Goal: Task Accomplishment & Management: Complete application form

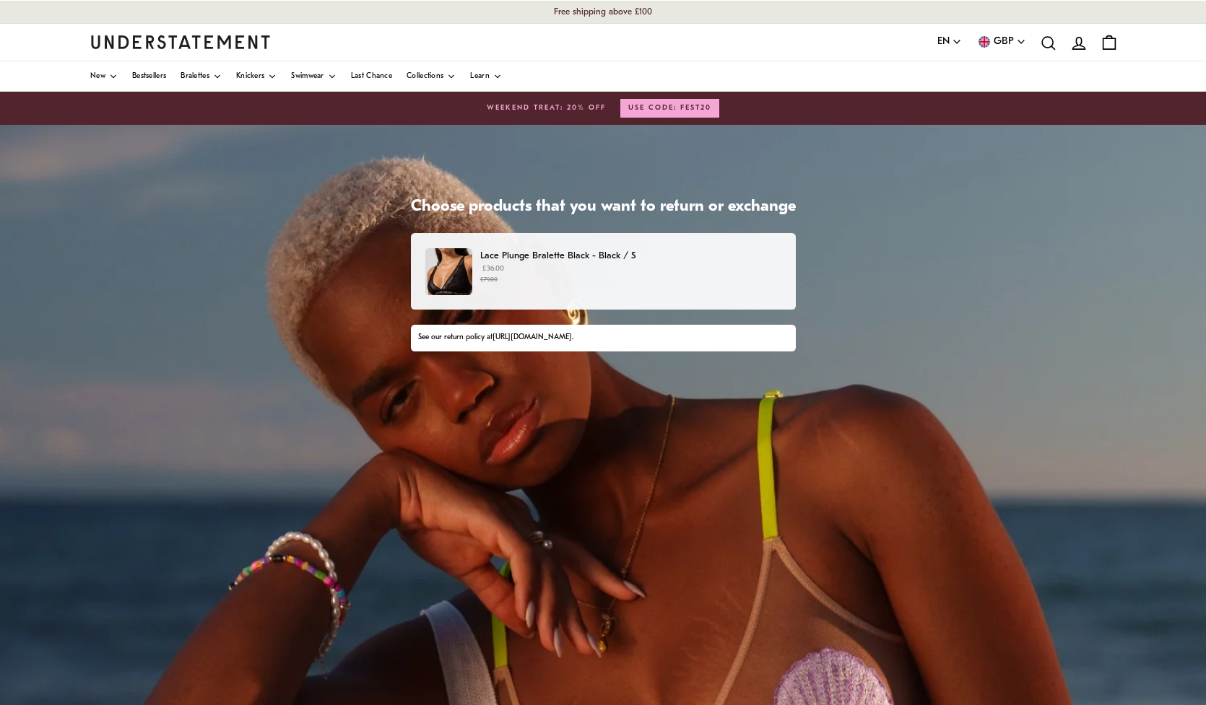
click at [668, 274] on p "£36.00 £79.00" at bounding box center [630, 275] width 300 height 22
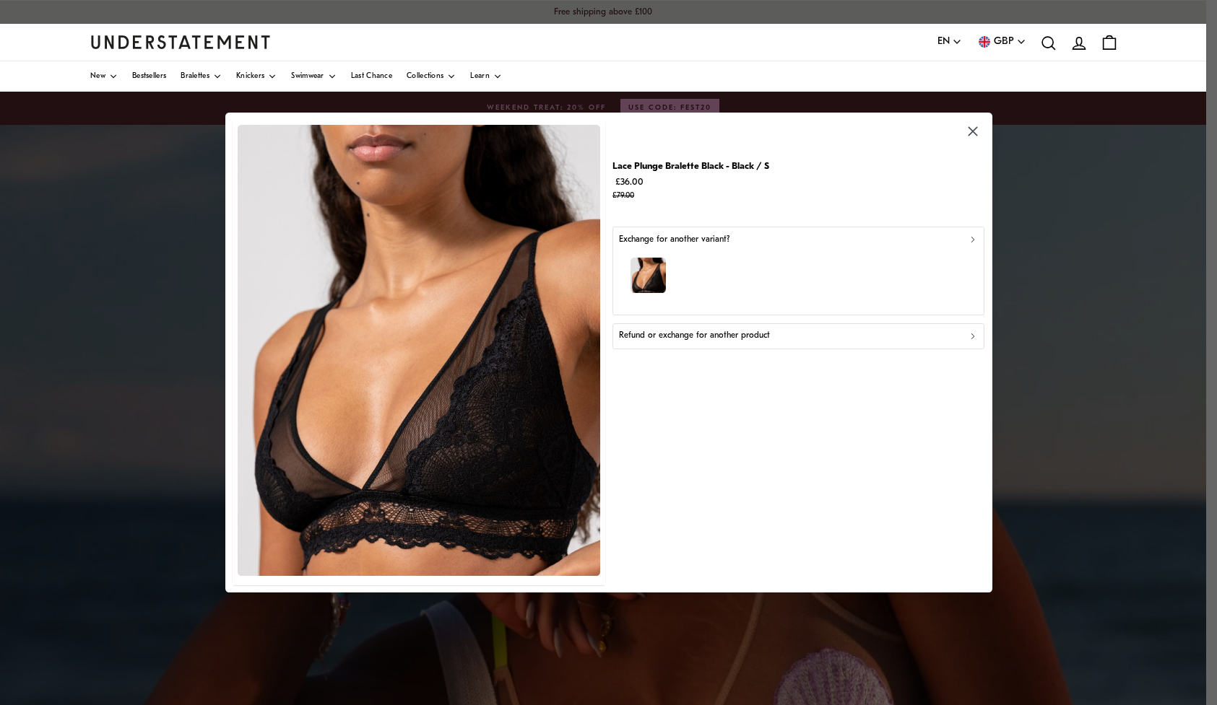
click at [729, 332] on p "Refund or exchange for another product" at bounding box center [693, 336] width 151 height 14
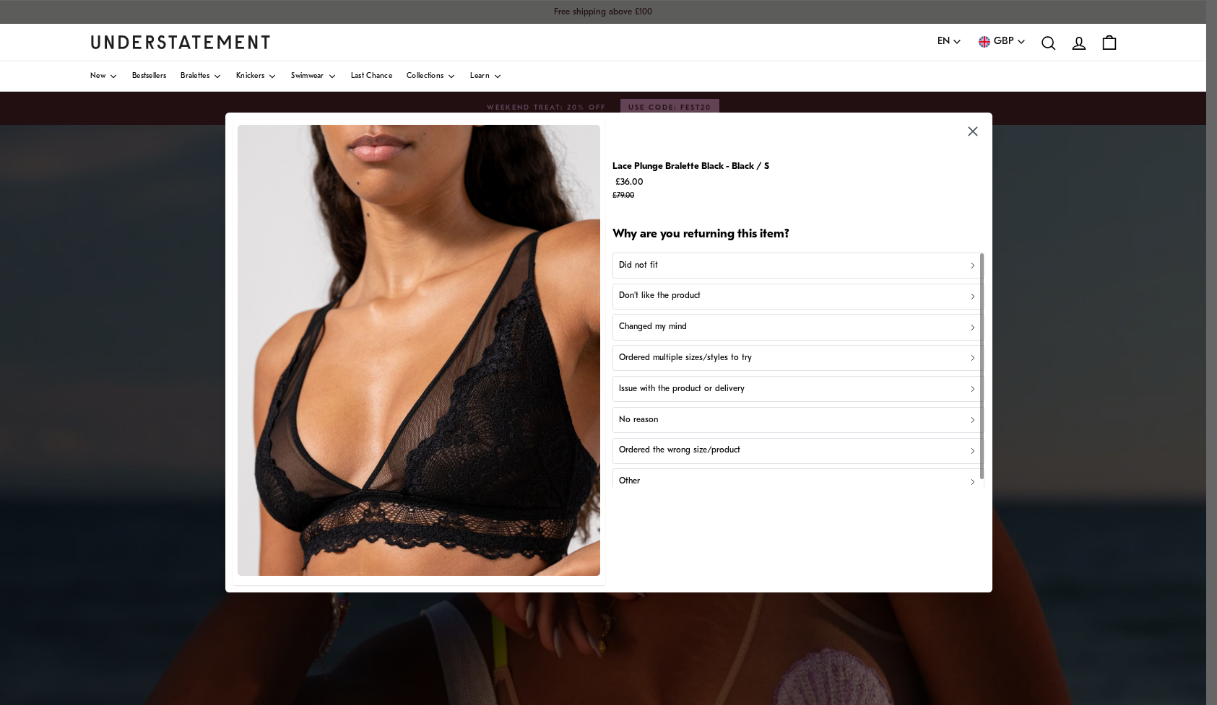
click at [762, 261] on div "Did not fit" at bounding box center [798, 265] width 360 height 14
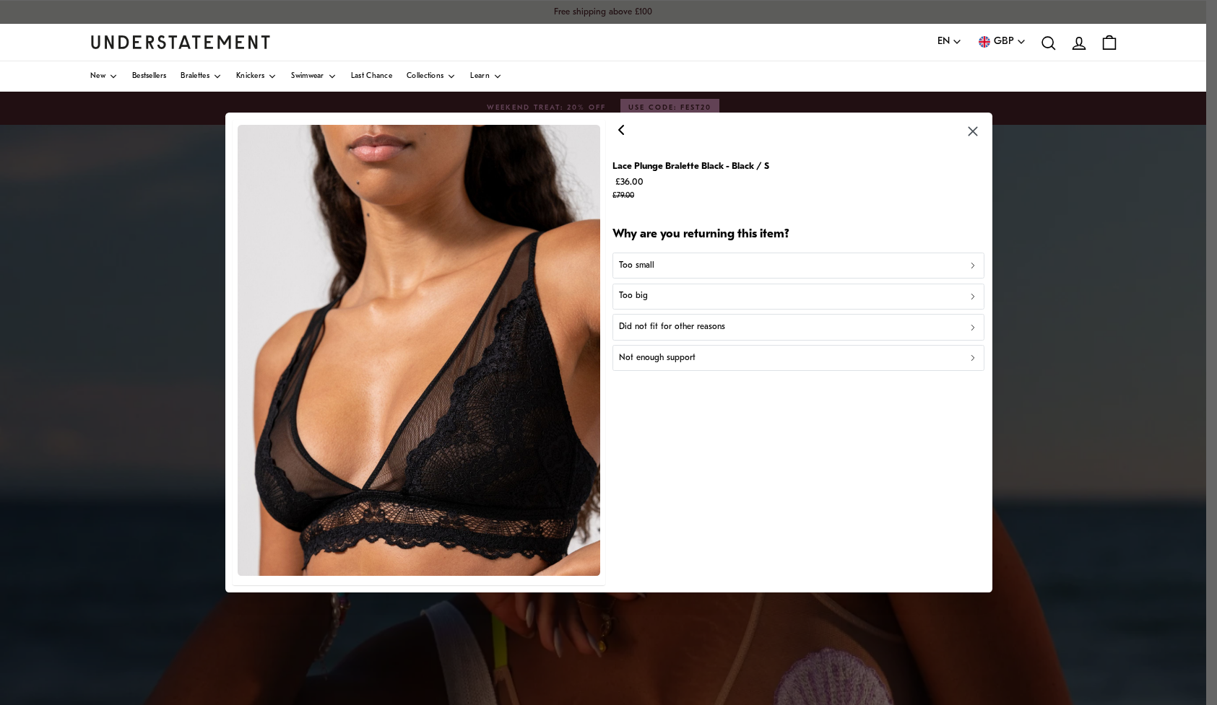
click at [760, 264] on div "Too small" at bounding box center [798, 265] width 360 height 14
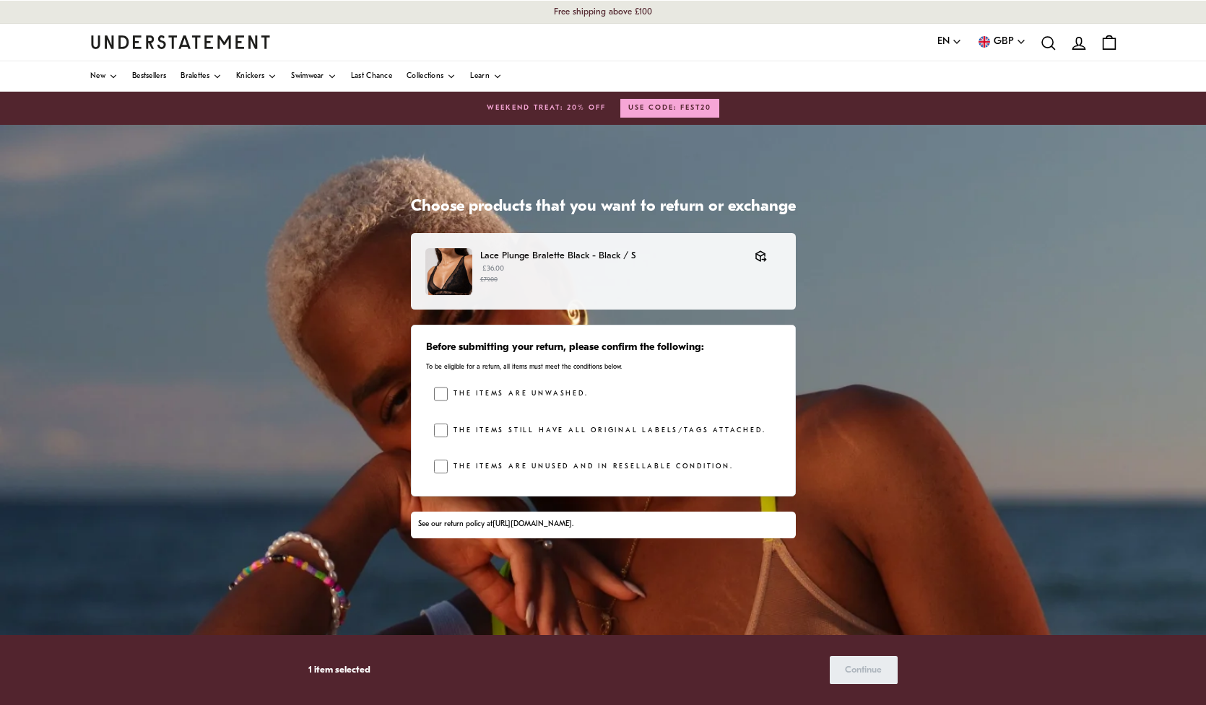
click at [532, 394] on label "The items are unwashed." at bounding box center [518, 394] width 140 height 14
click at [523, 431] on label "The items still have all original labels/tags attached." at bounding box center [607, 431] width 318 height 14
click at [506, 474] on div "The items are unused and in resellable condition." at bounding box center [590, 471] width 285 height 22
click at [488, 464] on label "The items are unused and in resellable condition." at bounding box center [590, 467] width 285 height 14
click at [874, 669] on span "Continue" at bounding box center [863, 670] width 37 height 27
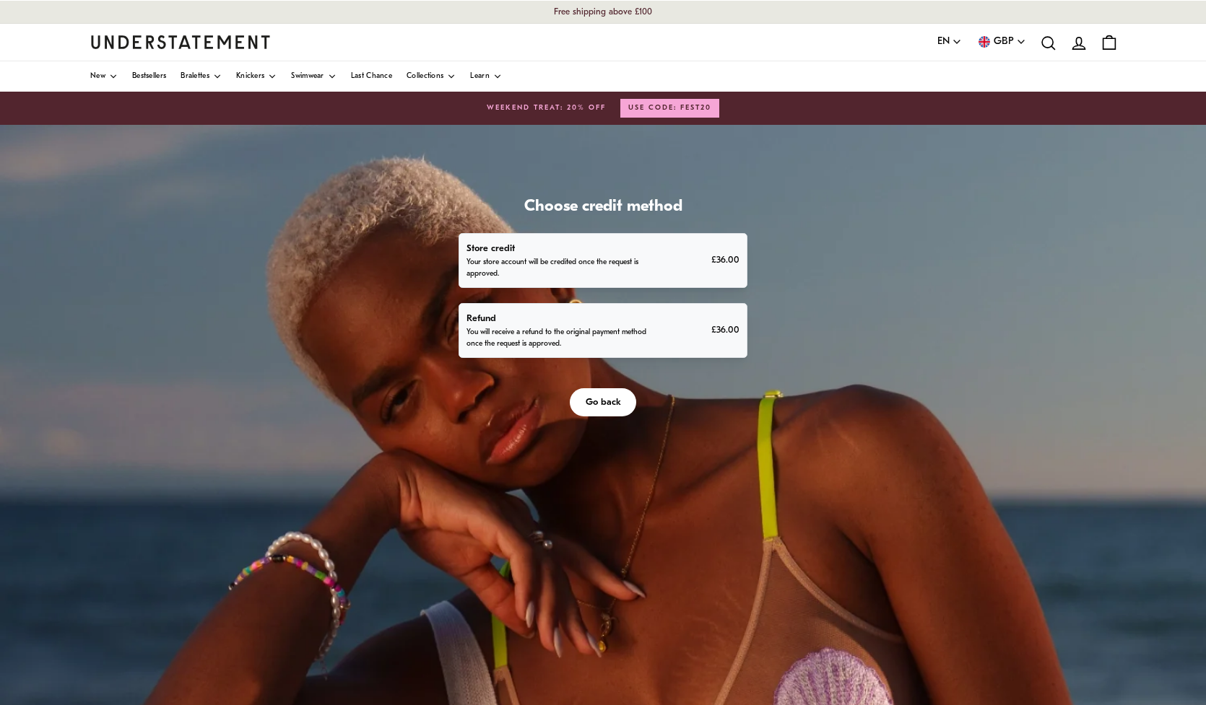
click at [690, 255] on div "Store credit Your store account will be credited once the request is approved. …" at bounding box center [602, 260] width 272 height 39
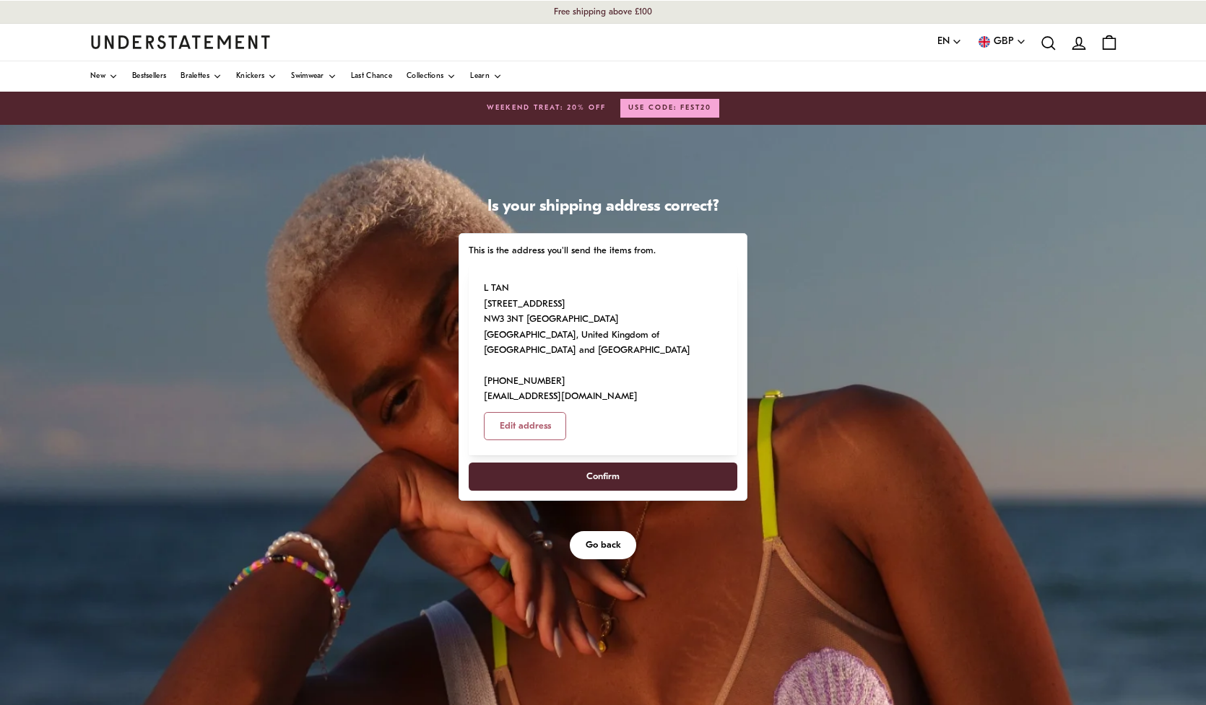
click at [630, 474] on span "Confirm" at bounding box center [602, 477] width 237 height 27
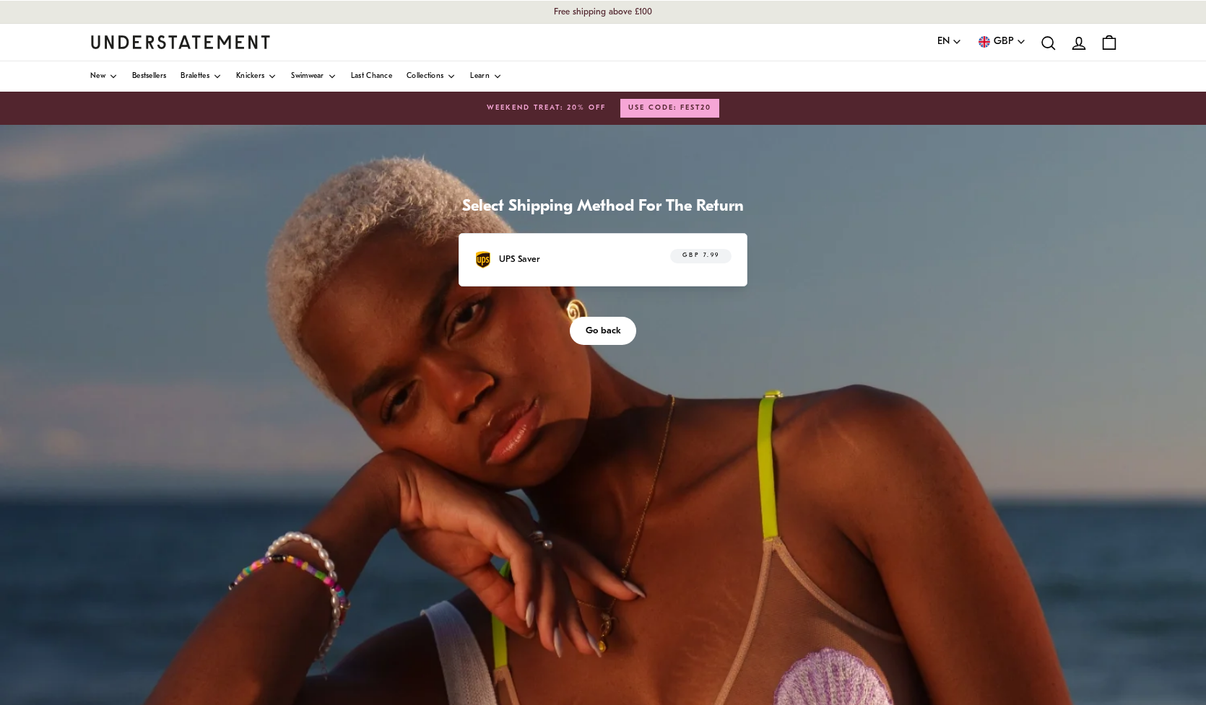
click at [625, 256] on div "UPS Saver GBP 7.99" at bounding box center [602, 260] width 257 height 22
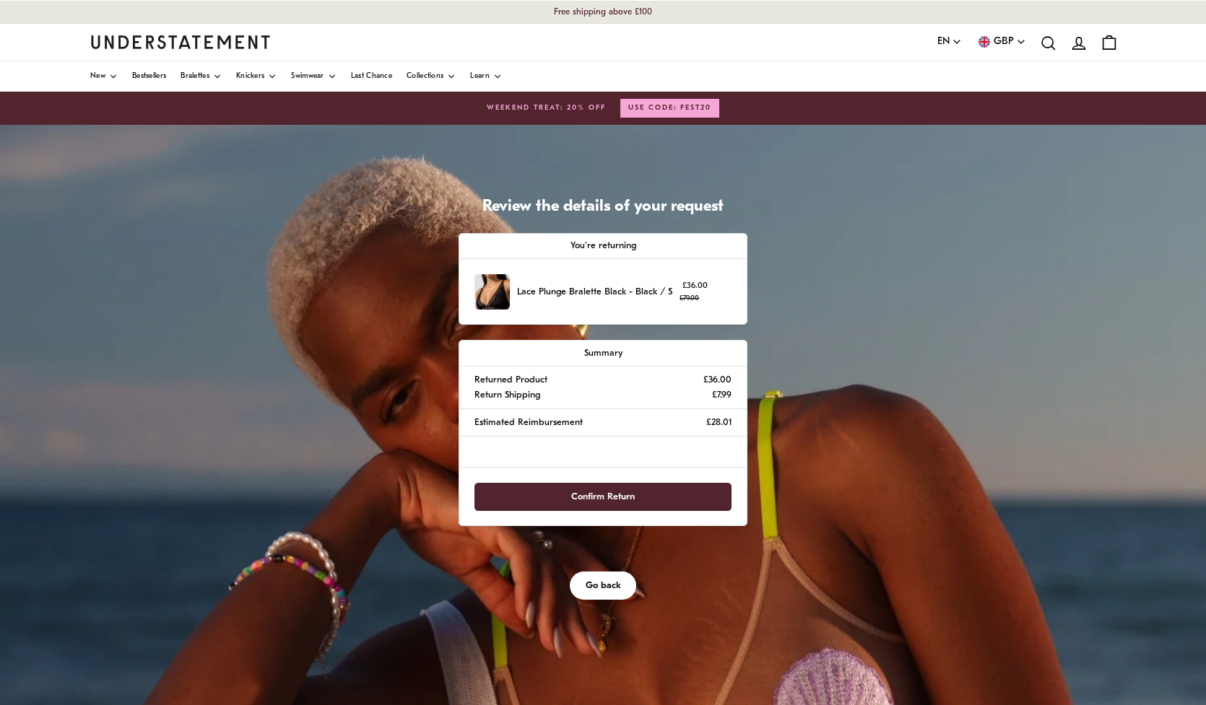
click at [635, 491] on span "Confirm Return" at bounding box center [603, 497] width 226 height 27
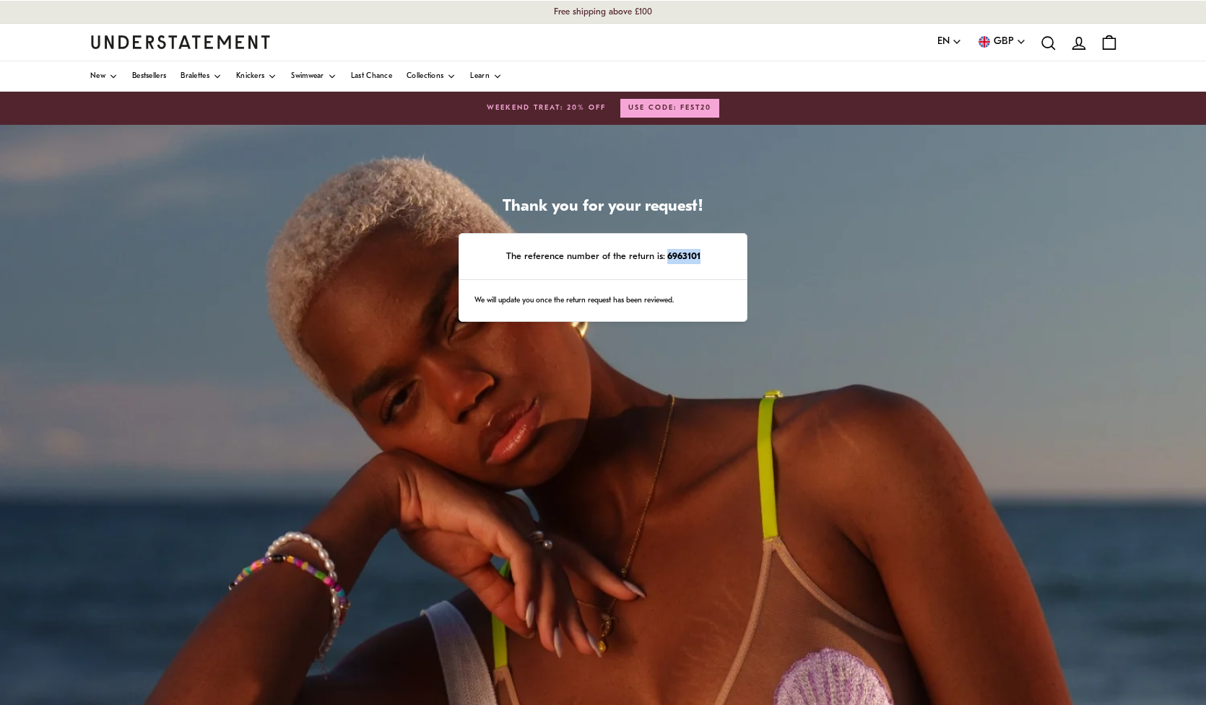
drag, startPoint x: 711, startPoint y: 256, endPoint x: 666, endPoint y: 260, distance: 45.6
click at [666, 260] on p "The reference number of the return is: 6963101" at bounding box center [602, 256] width 257 height 15
copy strong "6963101"
click at [1077, 46] on icon "account" at bounding box center [1078, 43] width 19 height 19
